Goal: Task Accomplishment & Management: Complete application form

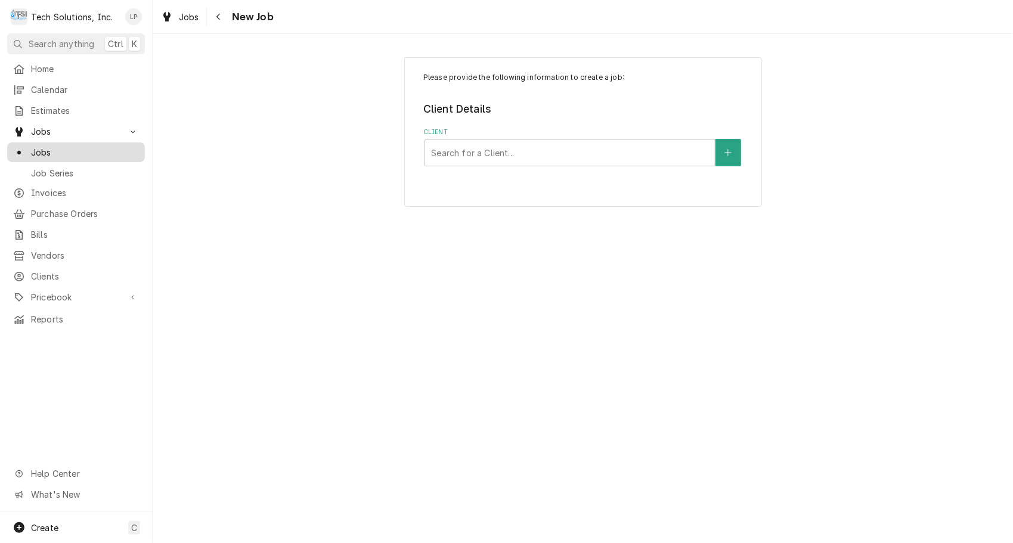
click at [41, 148] on span "Jobs" at bounding box center [85, 152] width 108 height 13
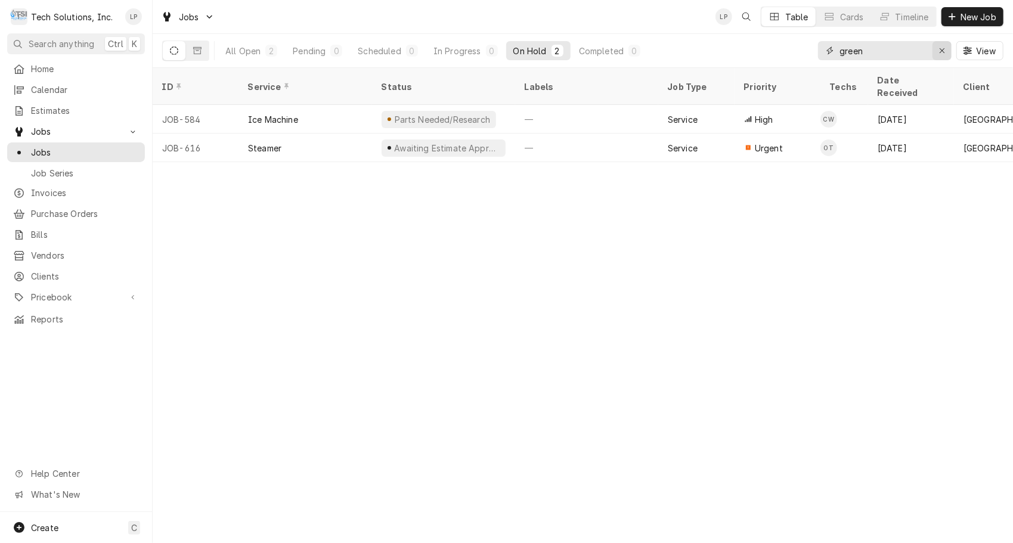
click at [943, 53] on icon "Erase input" at bounding box center [942, 50] width 7 height 8
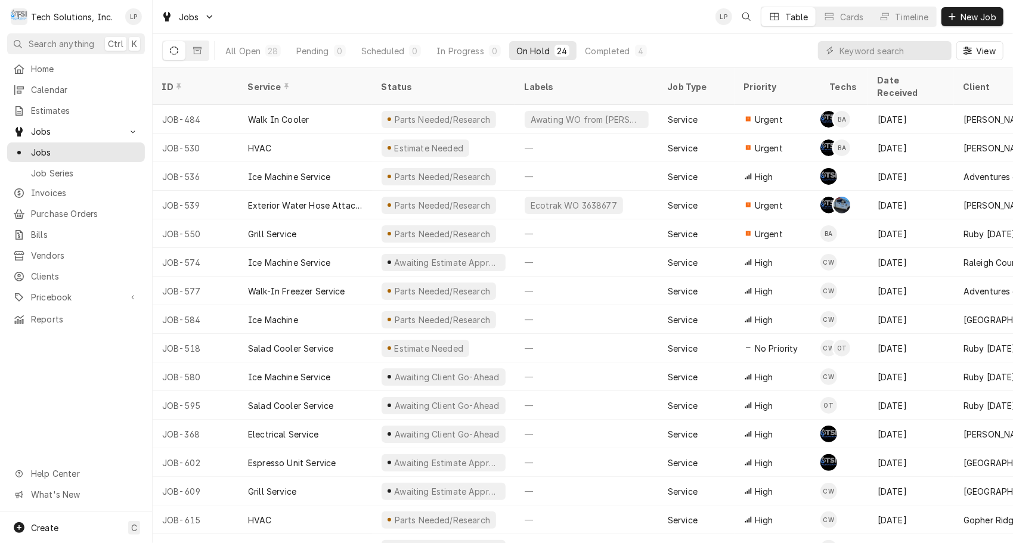
click at [521, 49] on div "On Hold" at bounding box center [532, 51] width 33 height 13
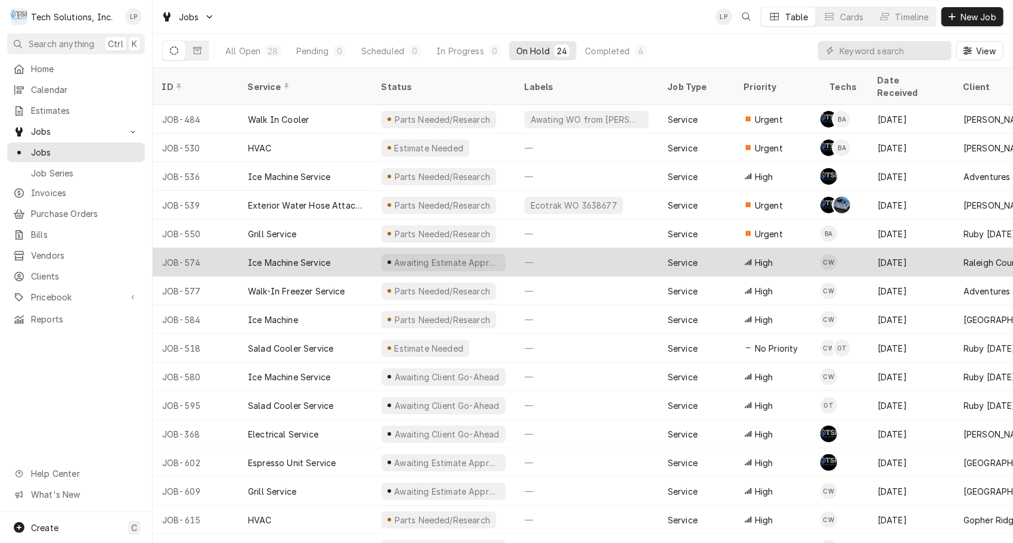
click at [299, 256] on div "Ice Machine Service" at bounding box center [289, 262] width 82 height 13
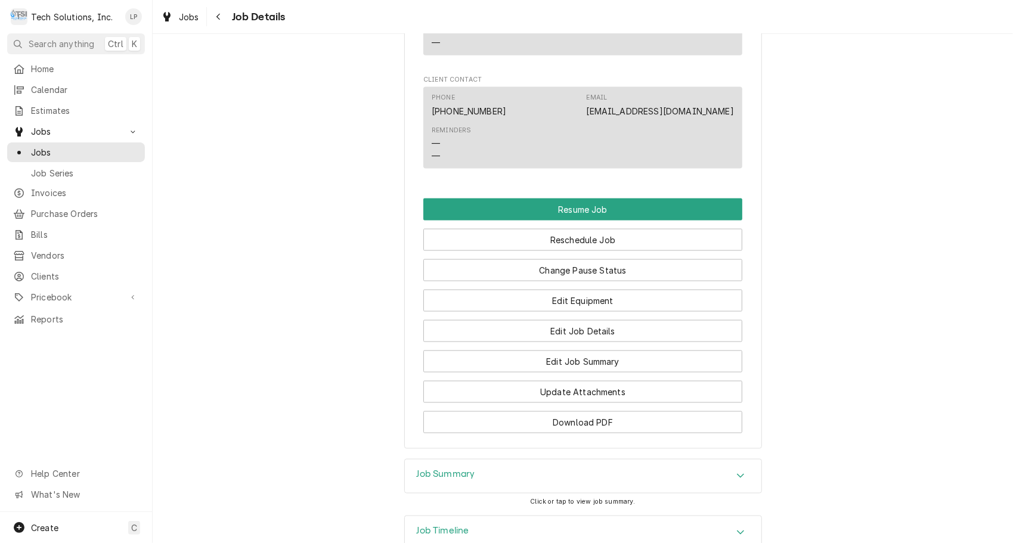
scroll to position [1116, 0]
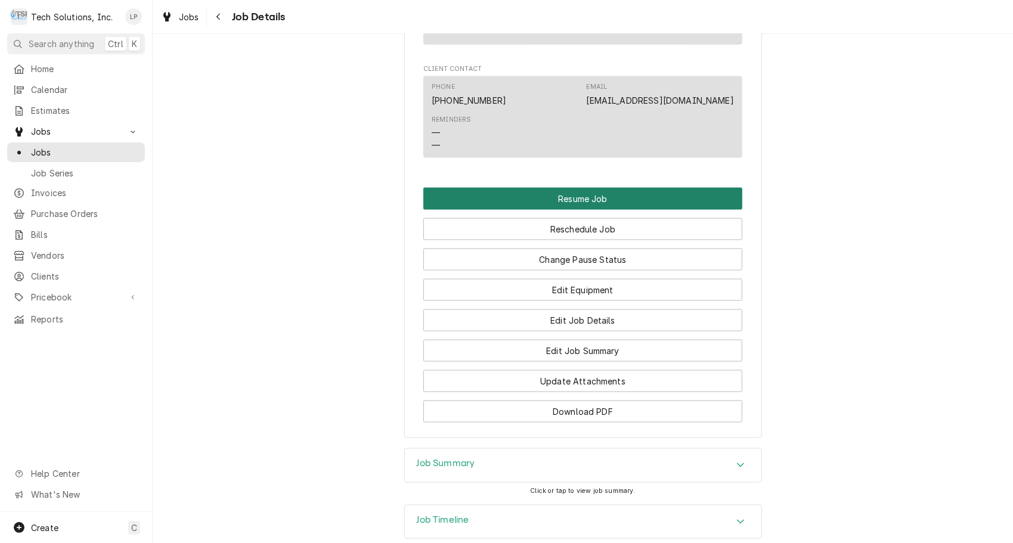
click at [585, 188] on button "Resume Job" at bounding box center [582, 199] width 319 height 22
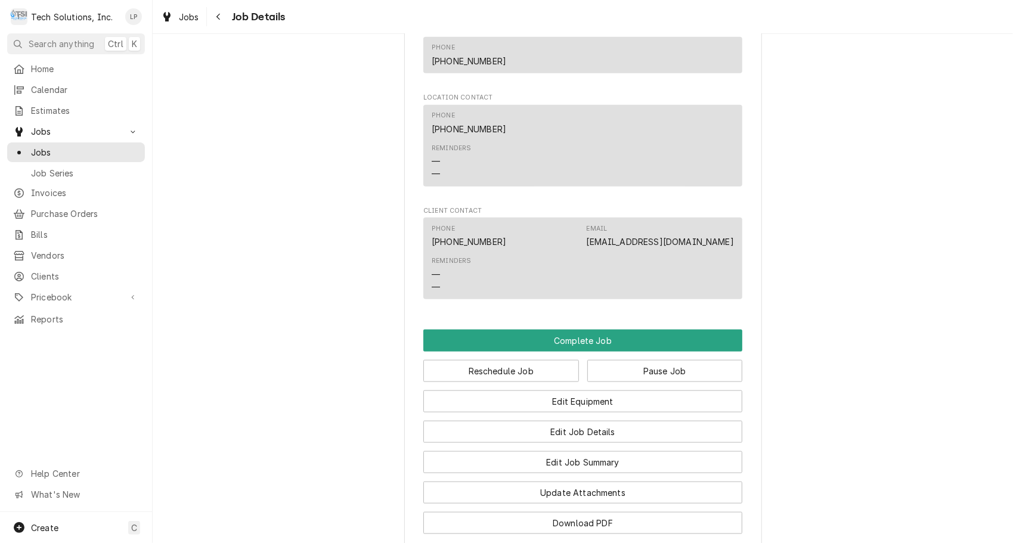
scroll to position [866, 0]
click at [622, 330] on button "Complete Job" at bounding box center [582, 341] width 319 height 22
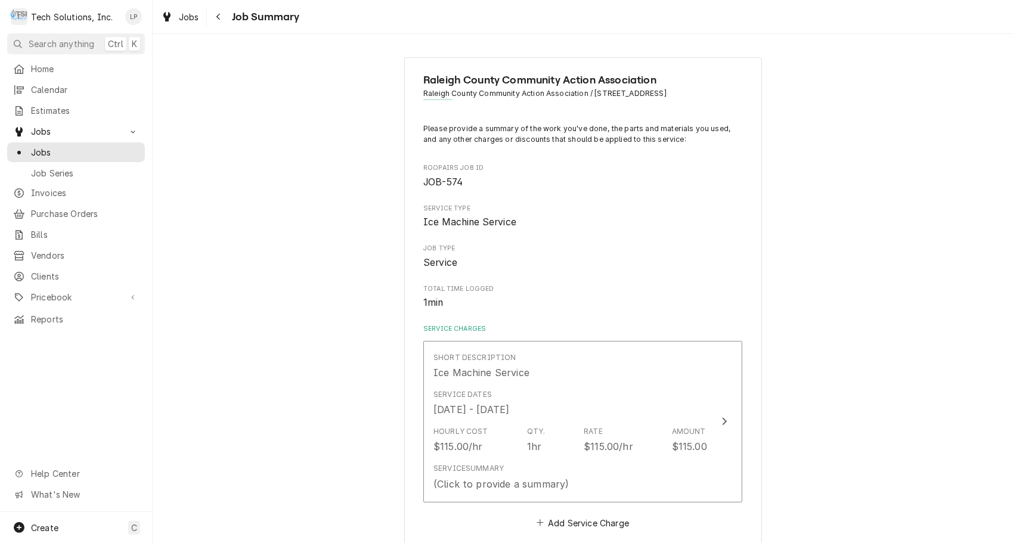
click at [622, 330] on label "Service Charges" at bounding box center [582, 329] width 319 height 10
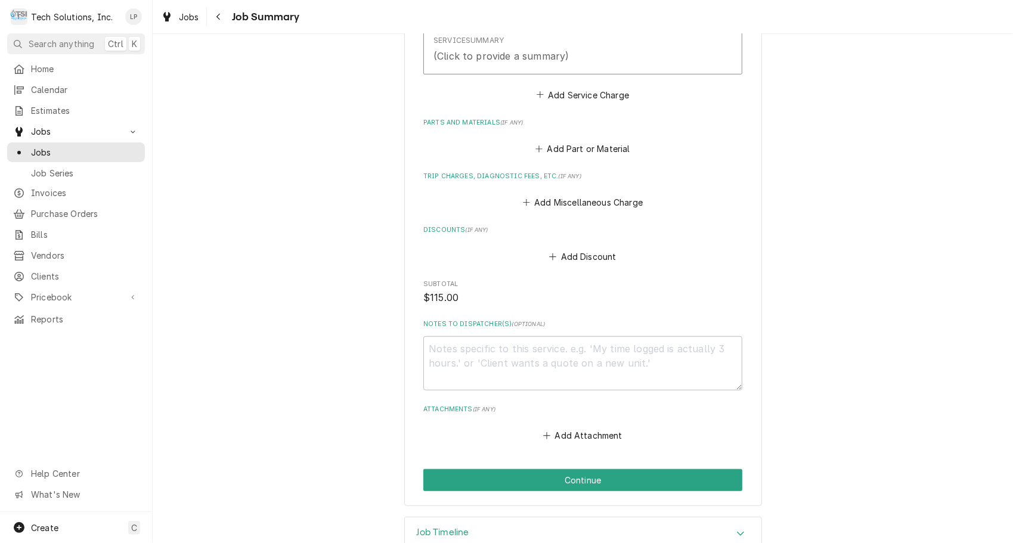
scroll to position [457, 0]
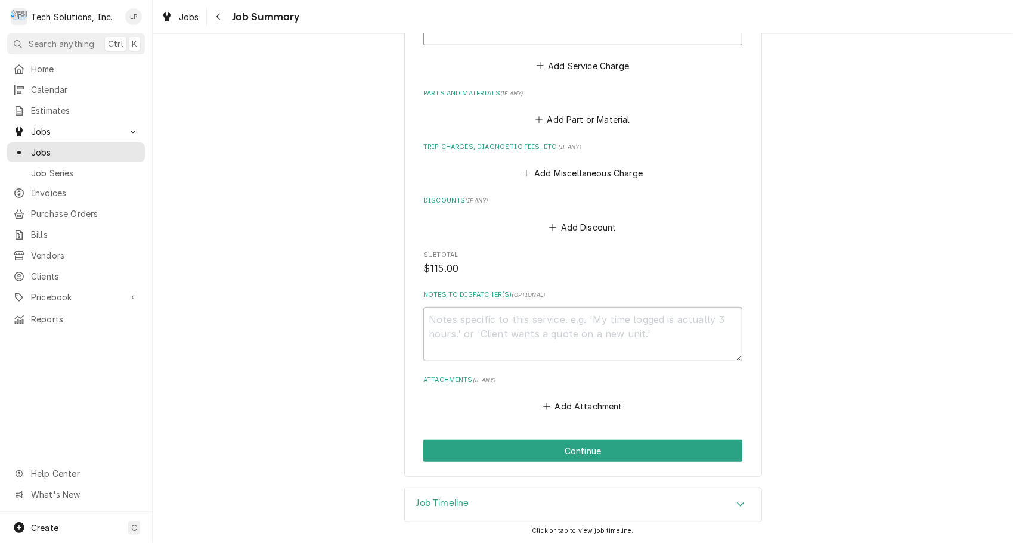
click at [270, 314] on div "Raleigh County Community Action Association Raleigh County Community Action Ass…" at bounding box center [583, 38] width 860 height 898
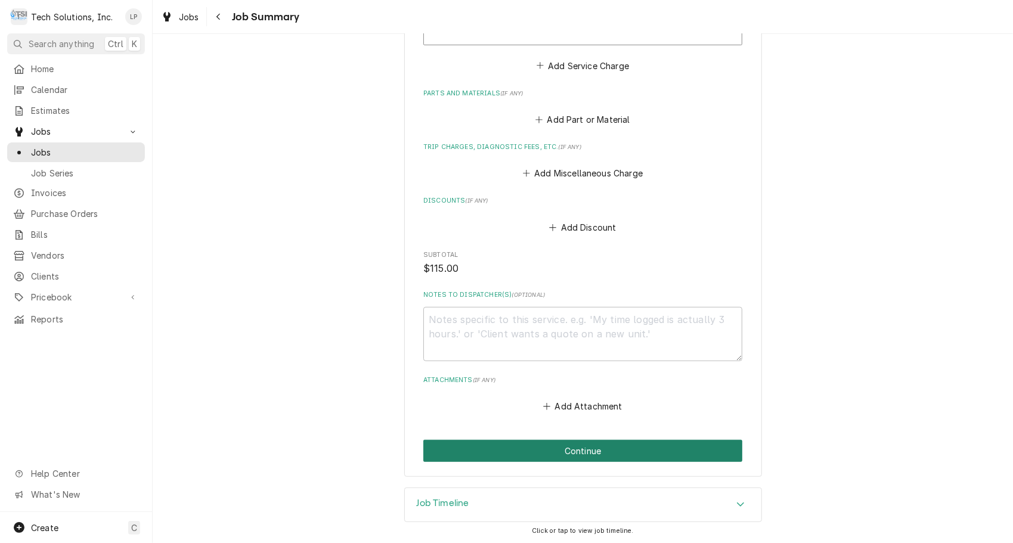
click at [511, 459] on button "Continue" at bounding box center [582, 451] width 319 height 22
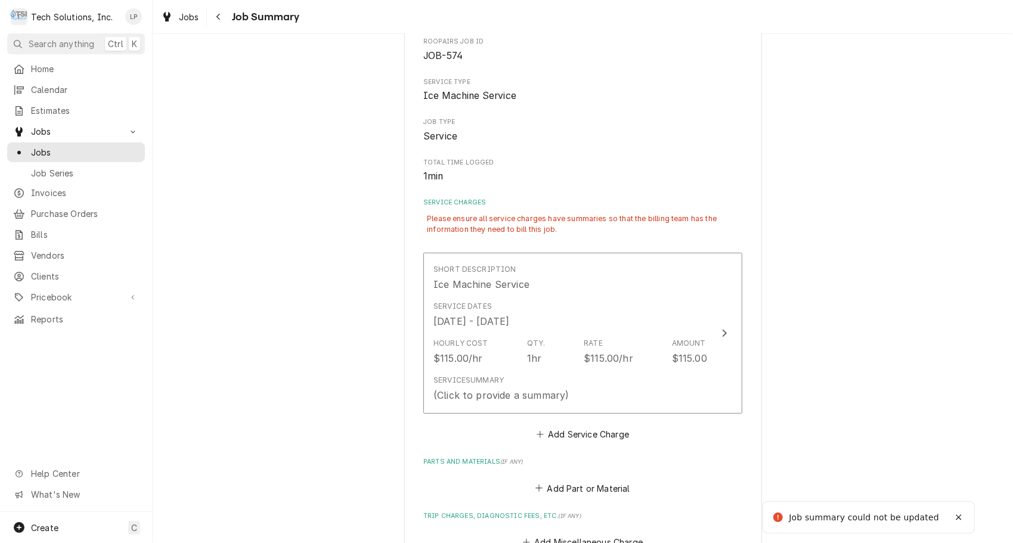
scroll to position [123, 0]
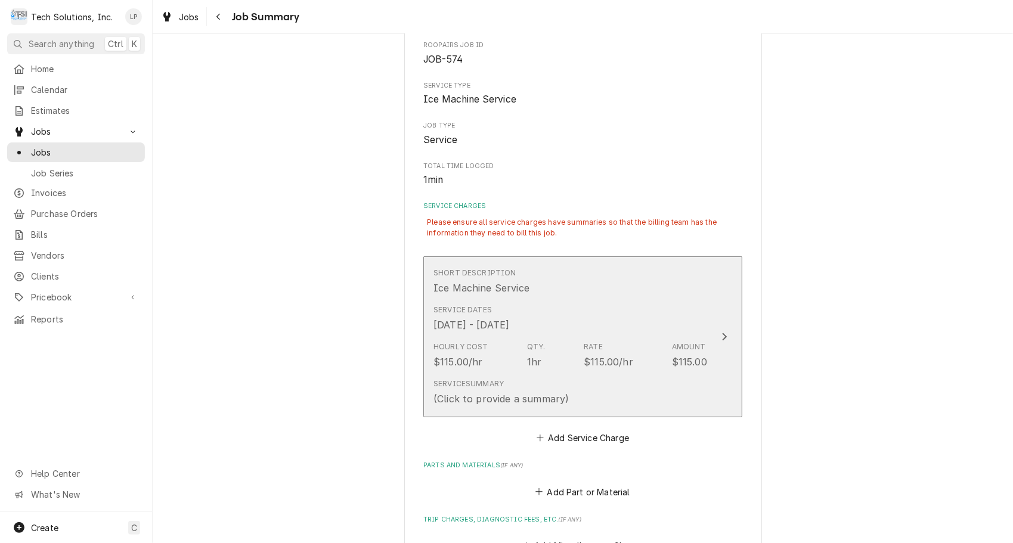
click at [721, 335] on icon "Update Line Item" at bounding box center [724, 337] width 6 height 10
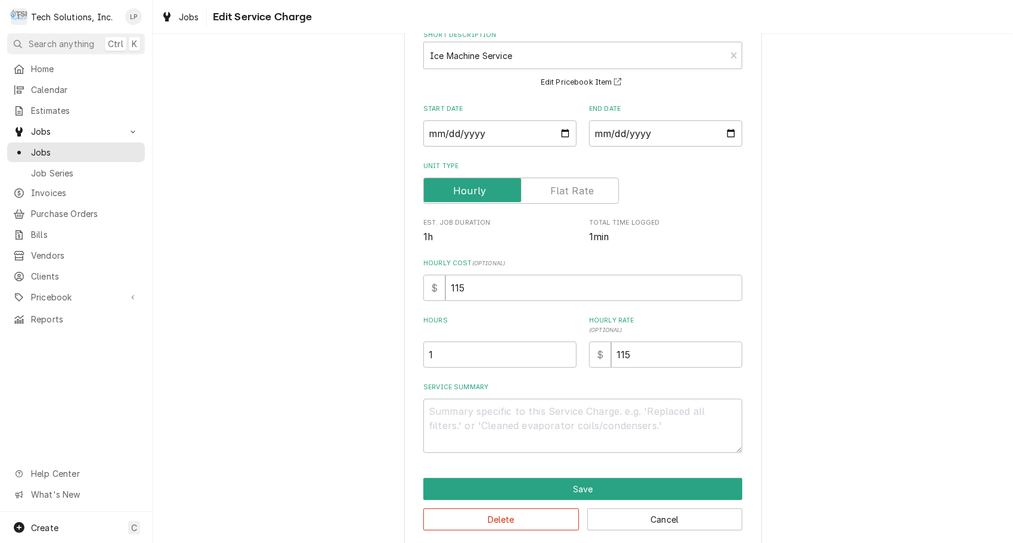
scroll to position [84, 0]
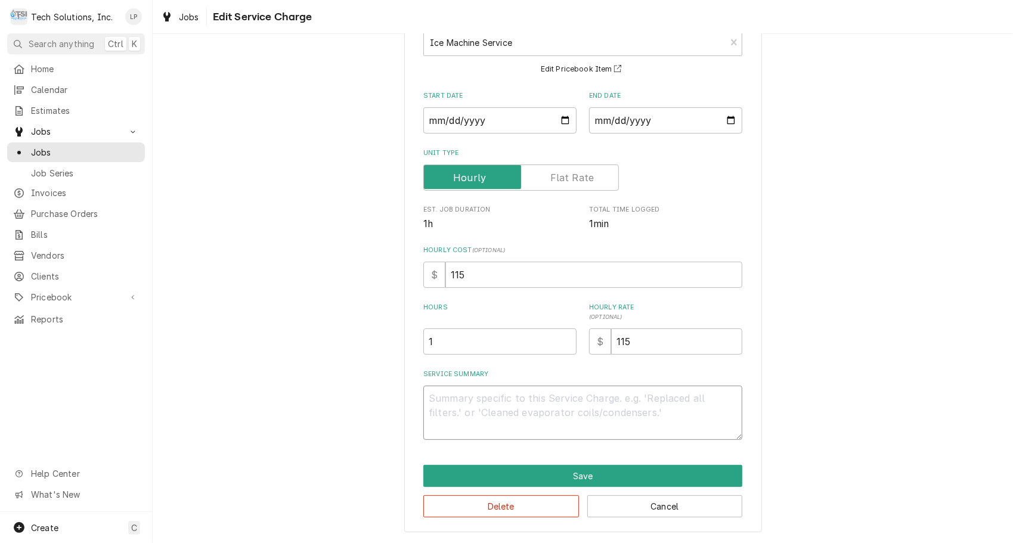
click at [496, 403] on textarea "Service Summary" at bounding box center [582, 413] width 319 height 54
type textarea "x"
type textarea "J"
type textarea "x"
type textarea "Jo"
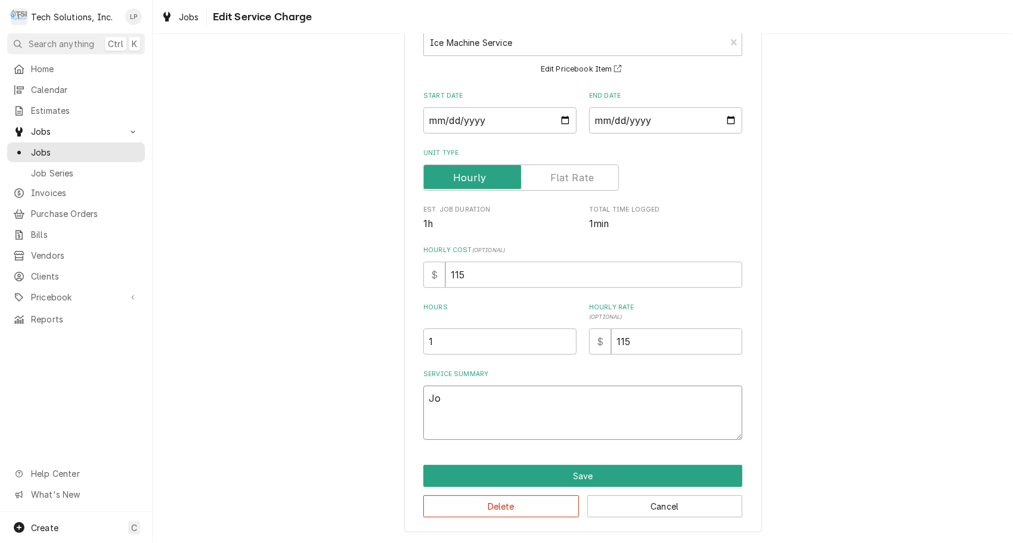
type textarea "x"
type textarea "Job"
type textarea "x"
type textarea "Job"
type textarea "x"
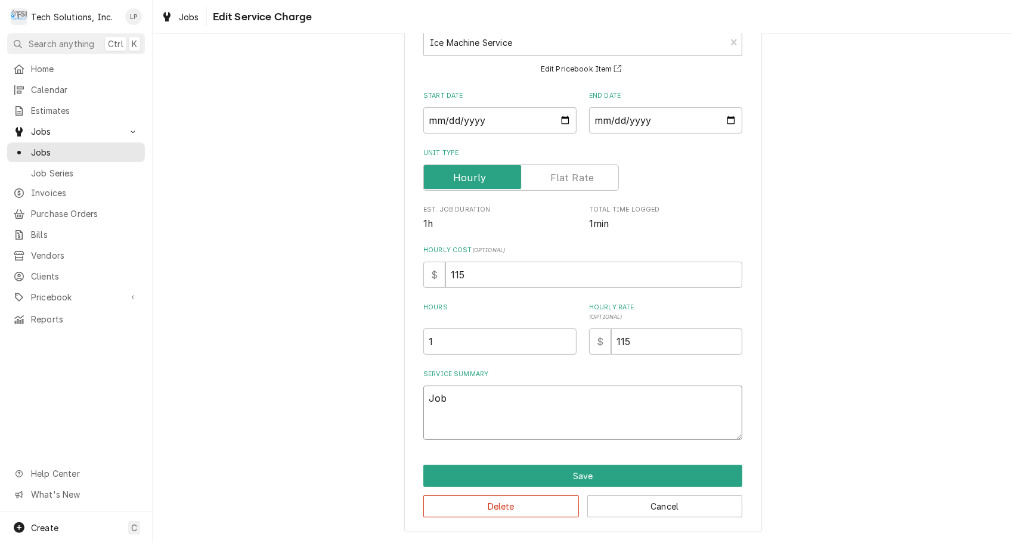
type textarea "Job a"
type textarea "x"
type textarea "Job al"
type textarea "x"
type textarea "Job alr"
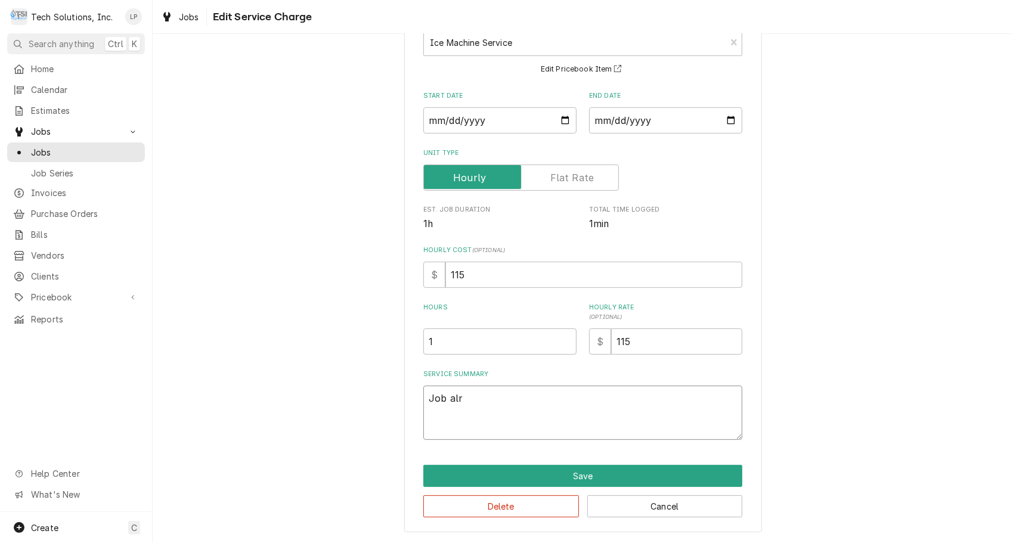
type textarea "x"
type textarea "Job al"
type textarea "x"
type textarea "Job a"
type textarea "x"
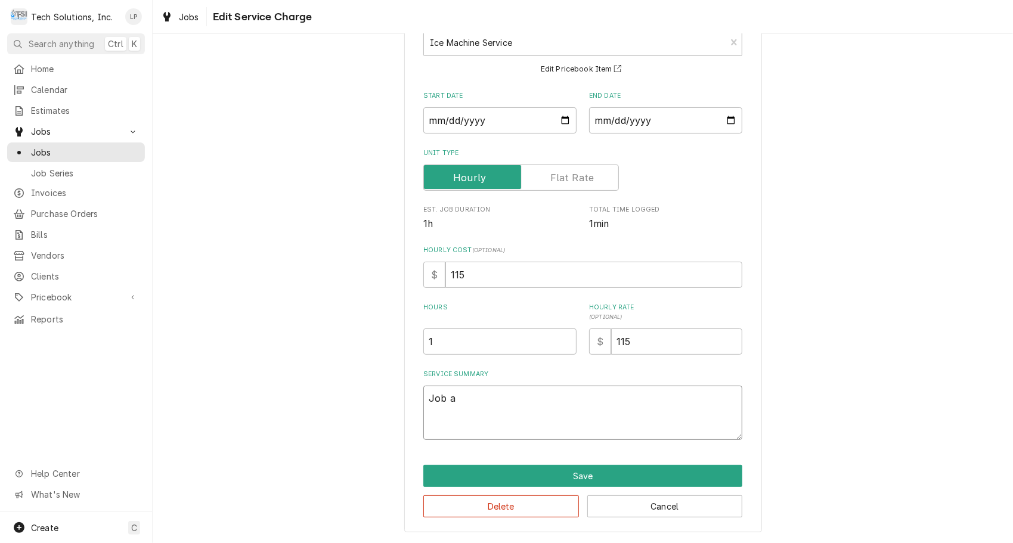
type textarea "Job"
type textarea "x"
type textarea "Job"
type textarea "x"
type textarea "Jo"
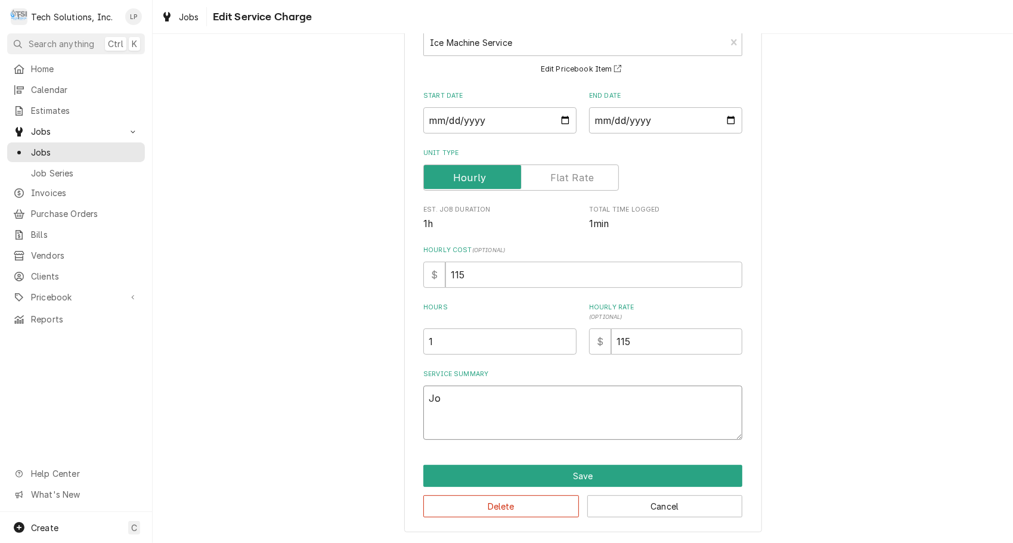
type textarea "x"
type textarea "J"
type textarea "x"
type textarea "E"
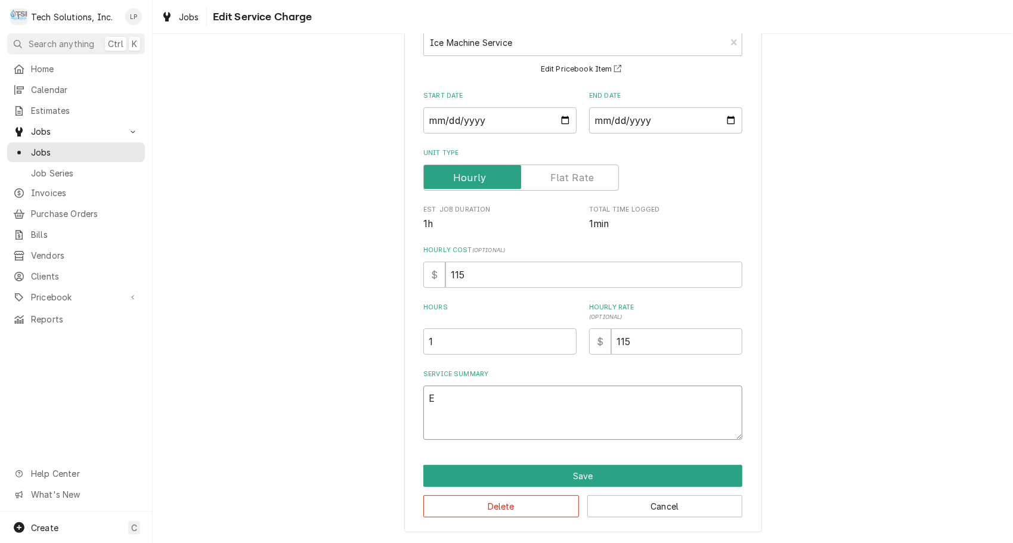
type textarea "x"
type textarea "Es"
type textarea "x"
type textarea "Est"
type textarea "x"
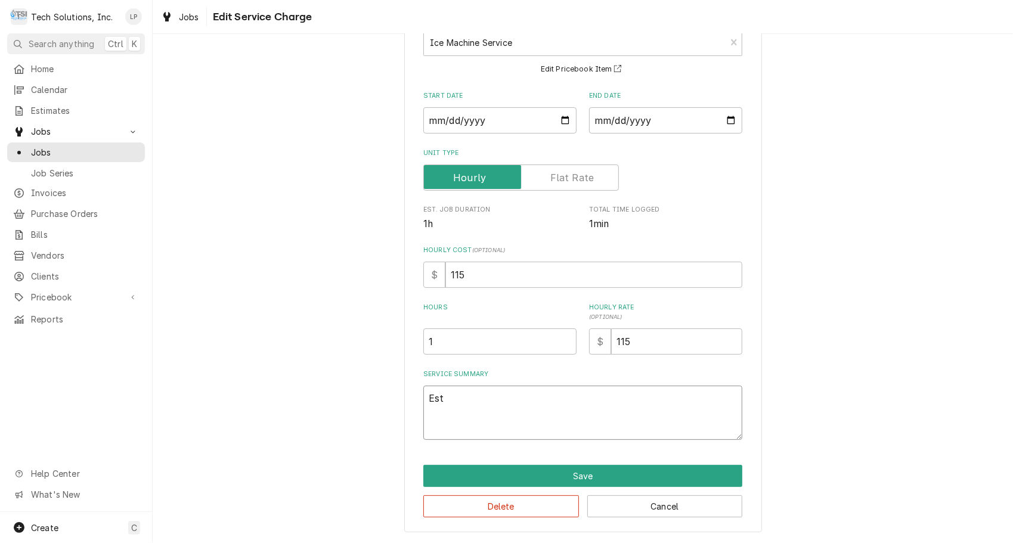
type textarea "Esti"
type textarea "x"
type textarea "Estim"
type textarea "x"
type textarea "Estima"
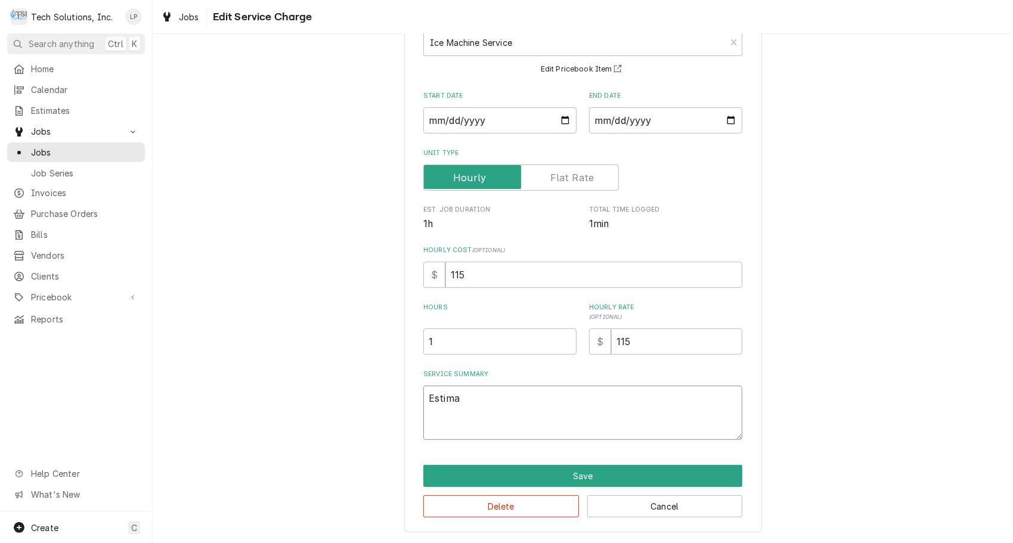
type textarea "x"
type textarea "Estimat"
type textarea "x"
type textarea "Estimate"
type textarea "x"
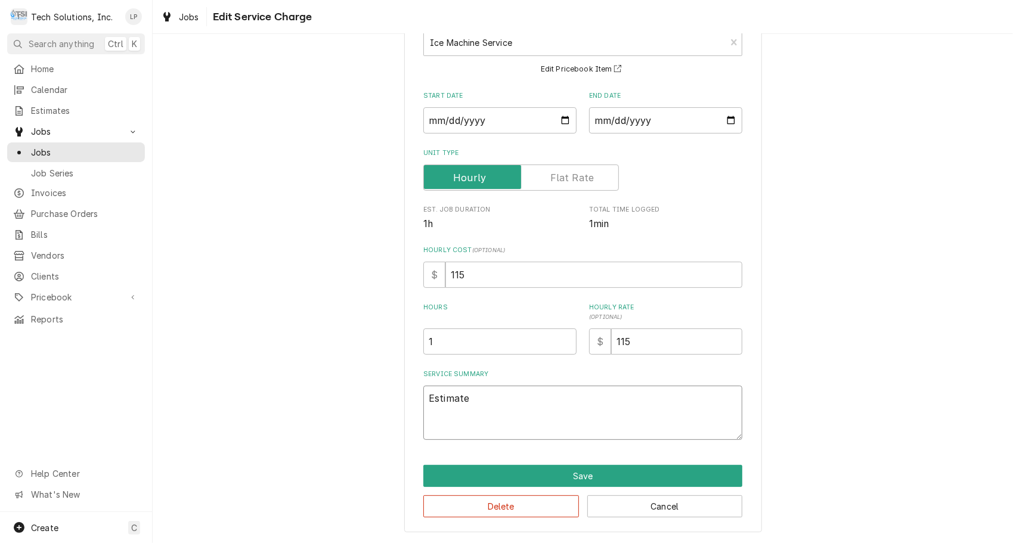
type textarea "Estimate a"
type textarea "x"
type textarea "Estimate ap"
type textarea "x"
type textarea "Estimate app"
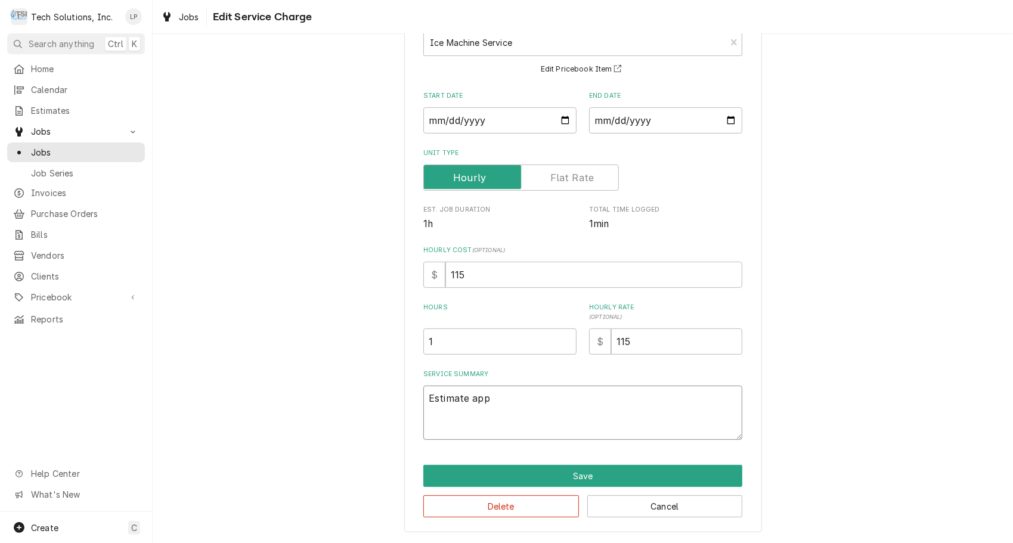
type textarea "x"
type textarea "Estimate appr"
type textarea "x"
type textarea "Estimate appro"
type textarea "x"
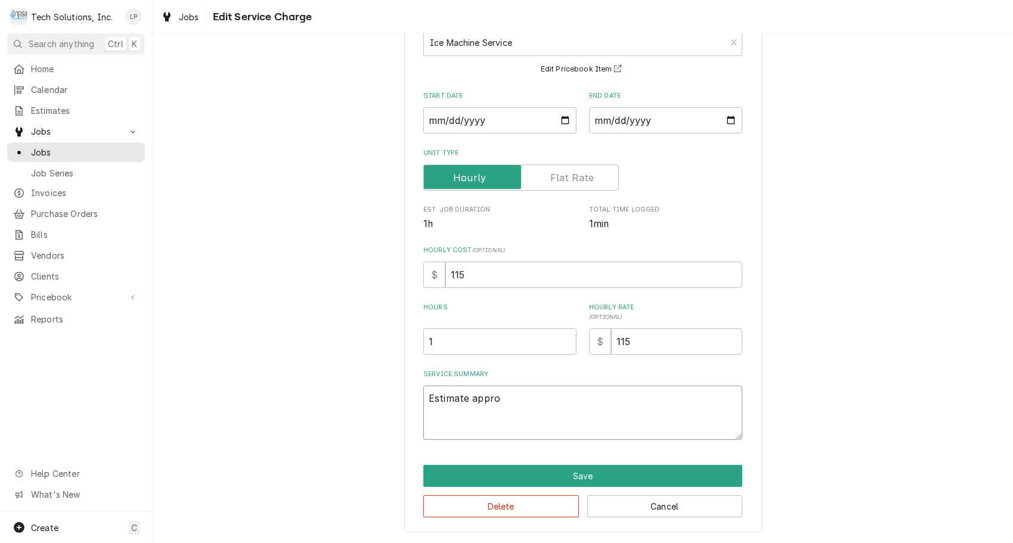
type textarea "Estimate approv"
type textarea "x"
type textarea "Estimate approve"
type textarea "x"
type textarea "Estimate approved"
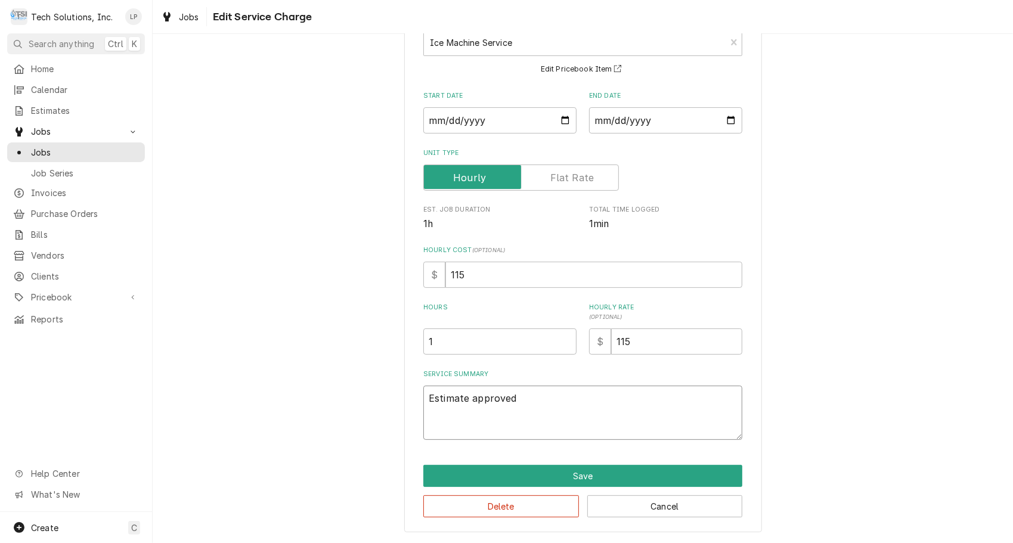
type textarea "x"
type textarea "Estimate approved a"
type textarea "x"
type textarea "Estimate approved an"
type textarea "x"
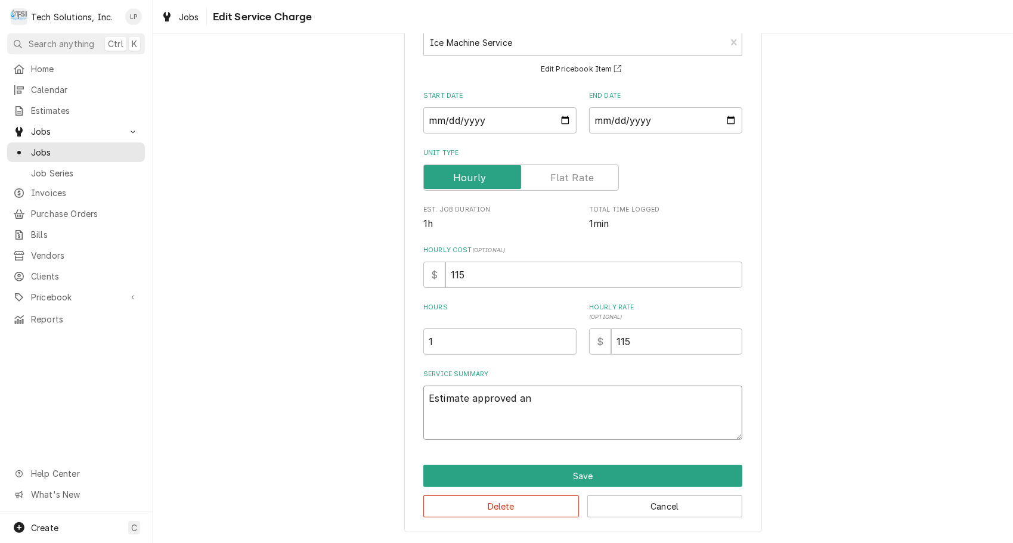
type textarea "Estimate approved and"
type textarea "x"
type textarea "Estimate approved and"
type textarea "x"
type textarea "Estimate approved and j"
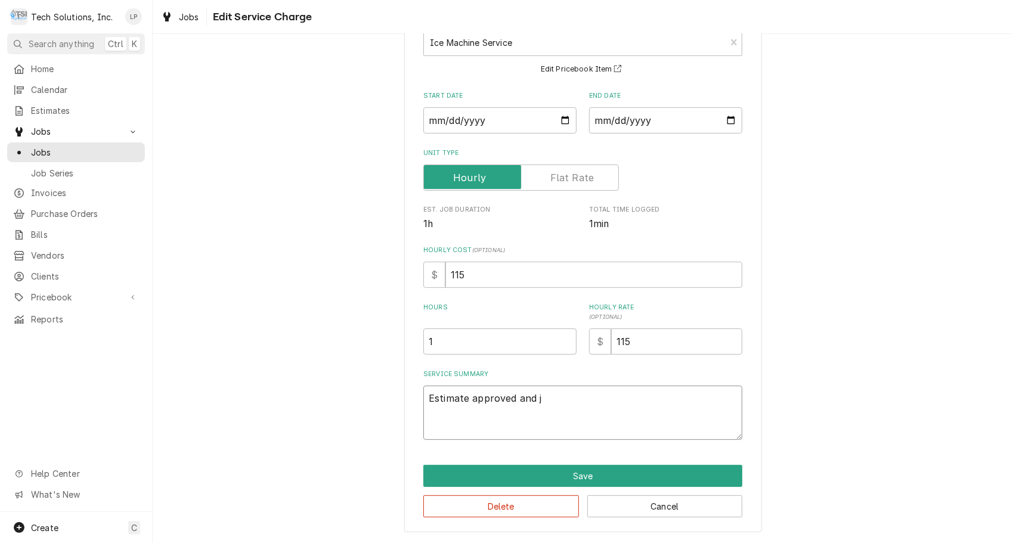
type textarea "x"
type textarea "Estimate approved and jo"
type textarea "x"
type textarea "Estimate approved and job"
type textarea "x"
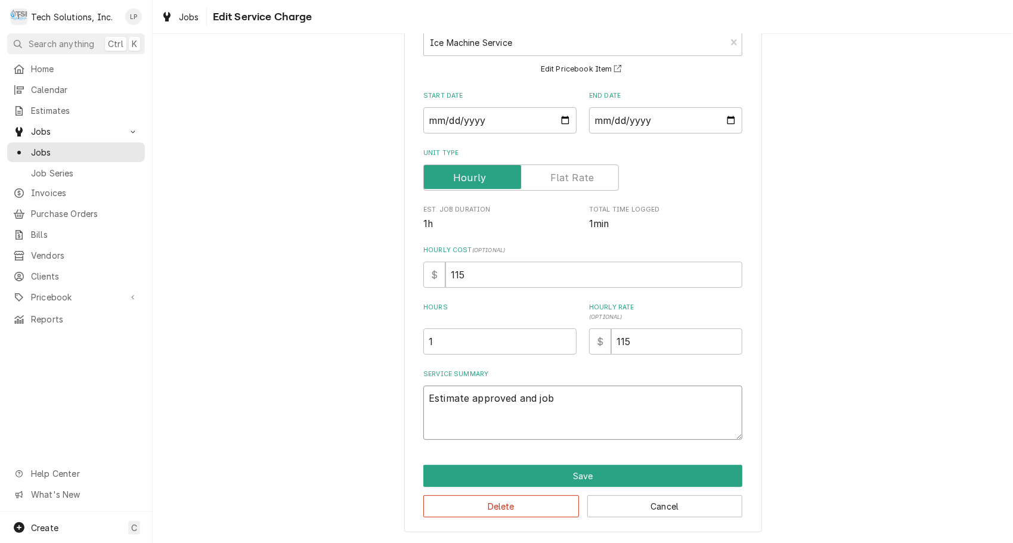
type textarea "Estimate approved and job"
type textarea "x"
type textarea "Estimate approved and job c"
type textarea "x"
type textarea "Estimate approved and job co"
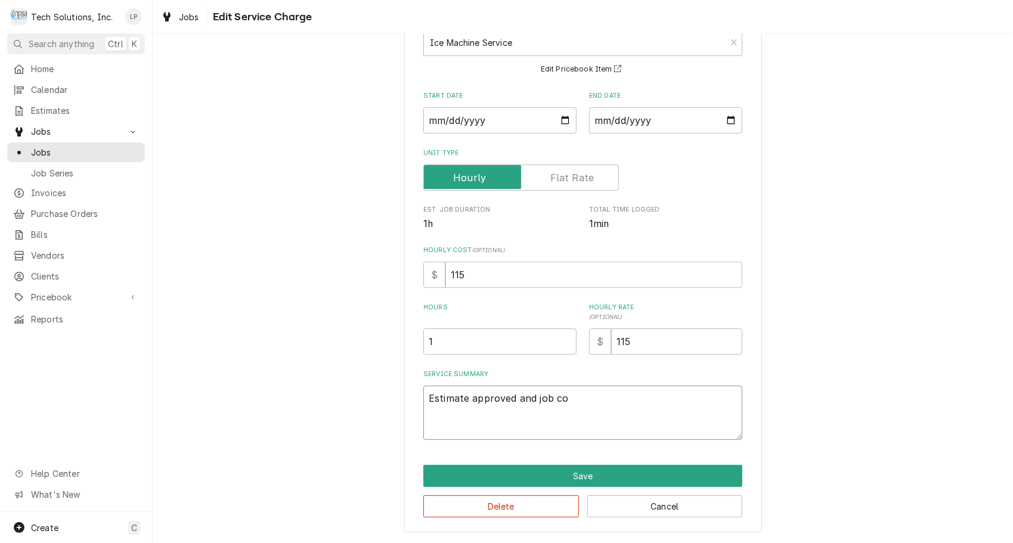
type textarea "x"
type textarea "Estimate approved and job com"
type textarea "x"
type textarea "Estimate approved and job comp"
type textarea "x"
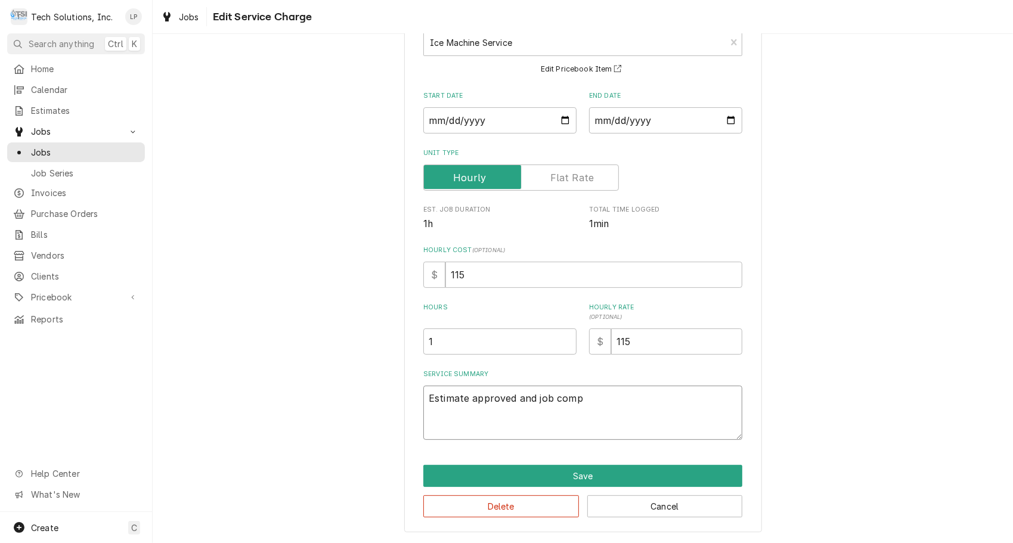
type textarea "Estimate approved and job compl"
type textarea "x"
type textarea "Estimate approved and job comple"
type textarea "x"
type textarea "Estimate approved and job complet"
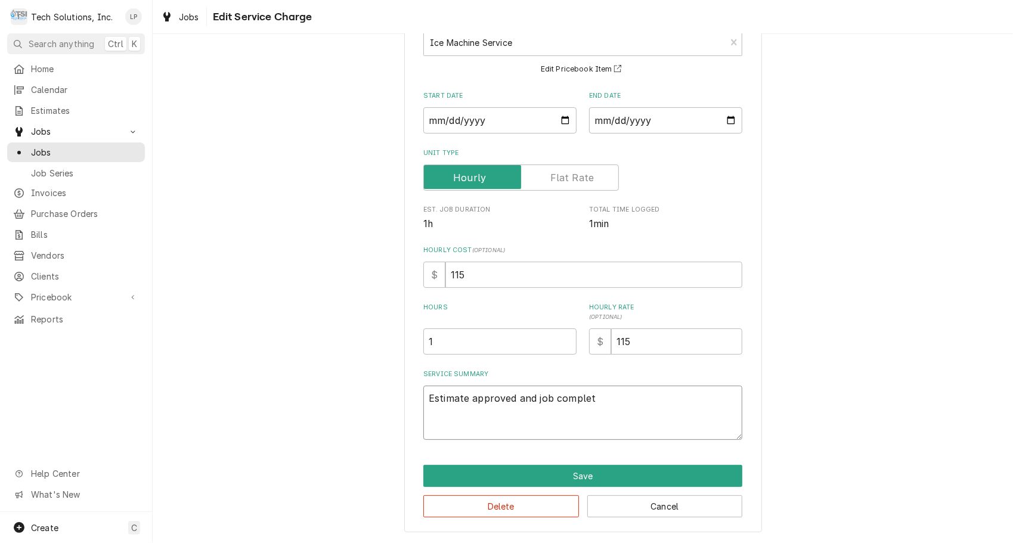
type textarea "x"
type textarea "Estimate approved and job complete"
type textarea "x"
type textarea "Estimate approved and job completed"
type textarea "x"
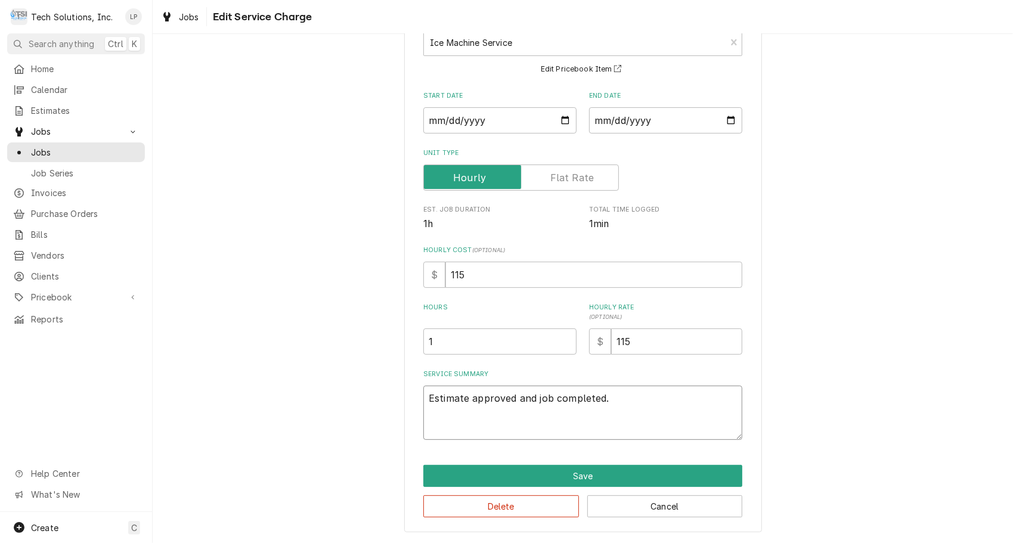
type textarea "Estimate approved and job completed."
click at [807, 359] on div "Use the fields below to edit this service charge Short Description Ice Machine …" at bounding box center [583, 252] width 860 height 581
